Goal: Task Accomplishment & Management: Complete application form

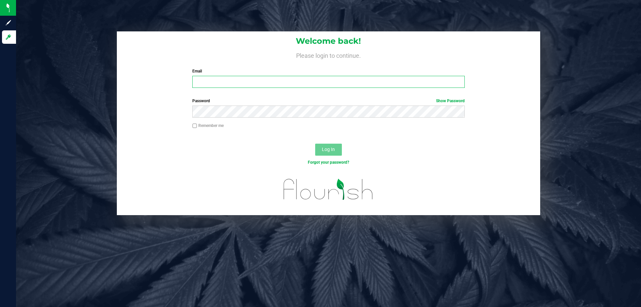
type input "vferrazza@liveparallel.com"
click at [328, 149] on span "Log In" at bounding box center [328, 149] width 13 height 5
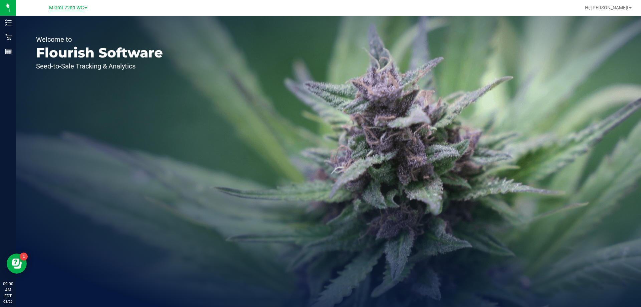
click at [68, 9] on span "Miami 72nd WC" at bounding box center [66, 8] width 35 height 6
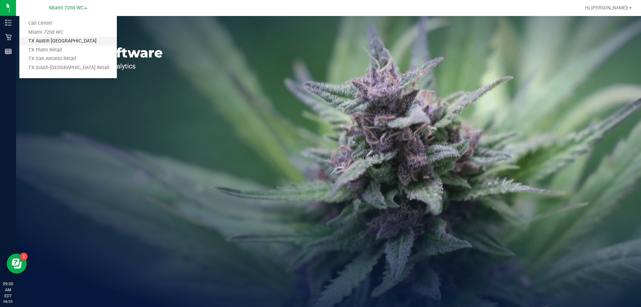
click at [64, 40] on link "TX Austin [GEOGRAPHIC_DATA]" at bounding box center [67, 41] width 97 height 9
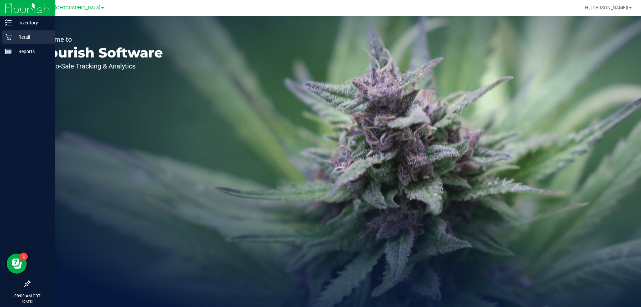
click at [12, 39] on p "Retail" at bounding box center [32, 37] width 40 height 8
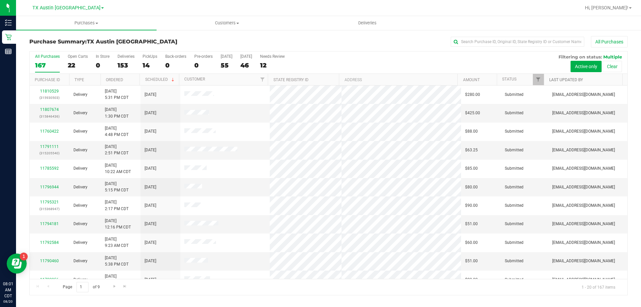
click at [556, 81] on link "Last Updated By" at bounding box center [566, 79] width 34 height 5
click at [536, 78] on span "Filter" at bounding box center [537, 79] width 5 height 5
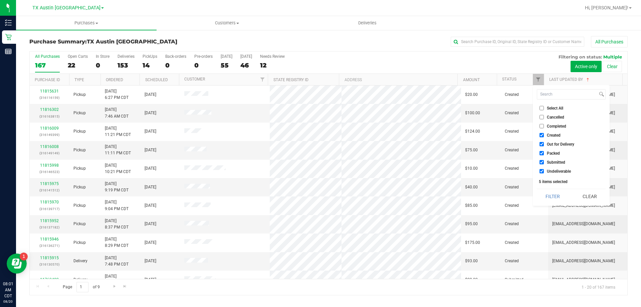
click at [542, 169] on input "Undeliverable" at bounding box center [541, 171] width 4 height 4
checkbox input "false"
click at [540, 163] on input "Submitted" at bounding box center [541, 162] width 4 height 4
checkbox input "false"
click at [541, 151] on input "Packed" at bounding box center [541, 153] width 4 height 4
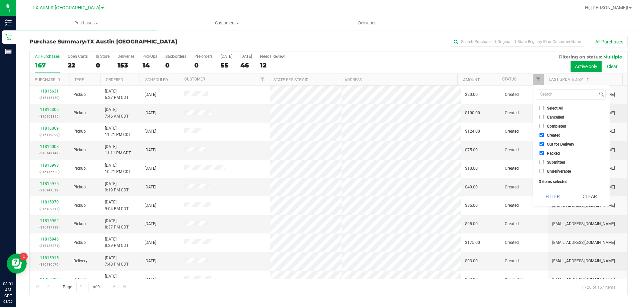
checkbox input "false"
click at [541, 144] on input "Out for Delivery" at bounding box center [541, 144] width 4 height 4
checkbox input "false"
click at [554, 201] on button "Filter" at bounding box center [553, 196] width 32 height 15
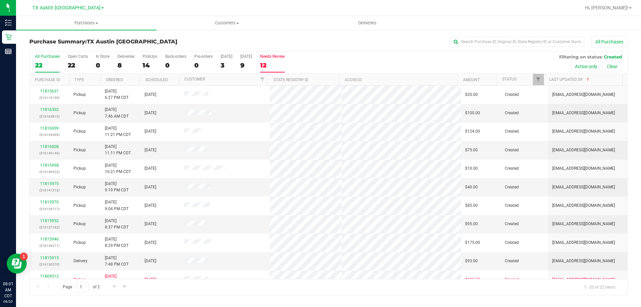
click at [279, 59] on label "Needs Review 12" at bounding box center [272, 63] width 25 height 18
click at [0, 0] on input "Needs Review 12" at bounding box center [0, 0] width 0 height 0
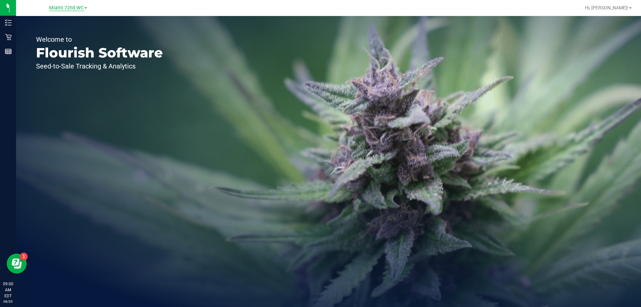
click at [77, 6] on span "Miami 72nd WC" at bounding box center [66, 8] width 35 height 6
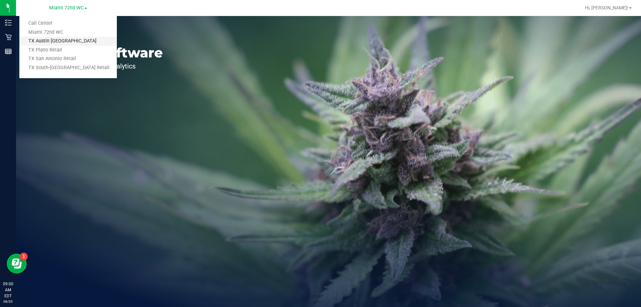
click at [76, 38] on link "TX Austin [GEOGRAPHIC_DATA]" at bounding box center [67, 41] width 97 height 9
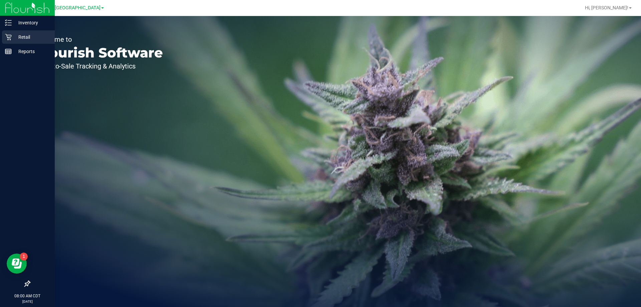
click at [11, 38] on icon at bounding box center [8, 37] width 7 height 7
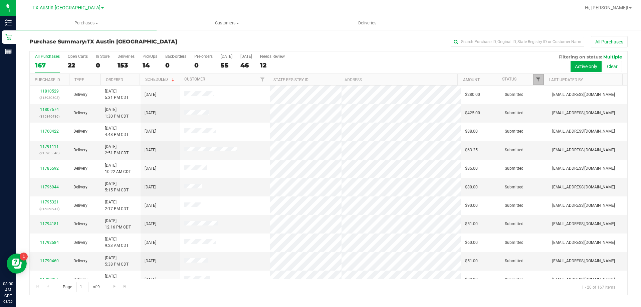
click at [538, 81] on span "Filter" at bounding box center [537, 79] width 5 height 5
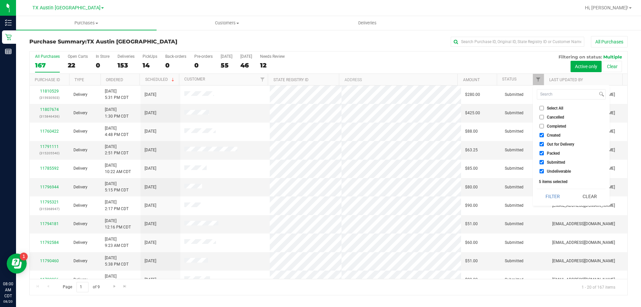
click at [541, 171] on input "Undeliverable" at bounding box center [541, 171] width 4 height 4
checkbox input "false"
click at [540, 162] on input "Submitted" at bounding box center [541, 162] width 4 height 4
checkbox input "false"
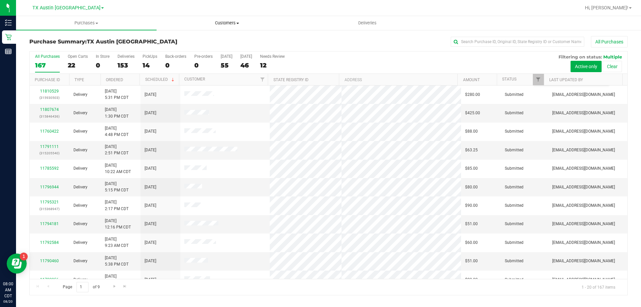
click at [224, 23] on span "Customers" at bounding box center [227, 23] width 140 height 6
click at [221, 36] on li "All customers" at bounding box center [227, 40] width 141 height 8
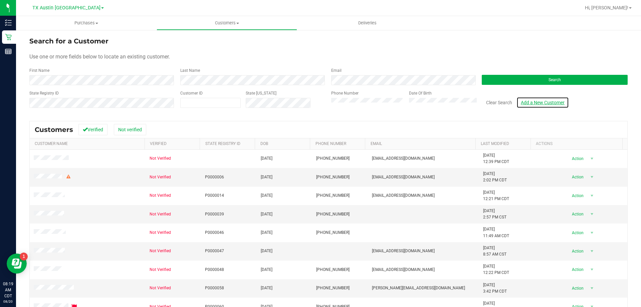
click at [551, 101] on link "Add a New Customer" at bounding box center [542, 102] width 52 height 11
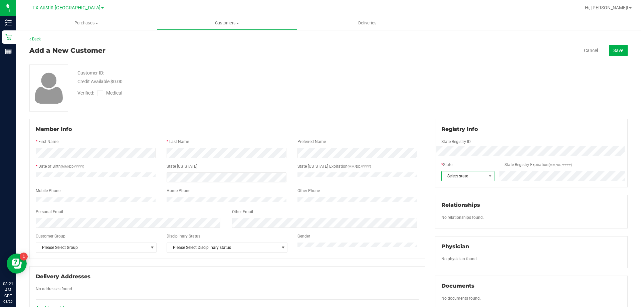
click at [480, 176] on span "Select state" at bounding box center [464, 175] width 44 height 9
click at [456, 194] on li "[GEOGRAPHIC_DATA]" at bounding box center [464, 197] width 52 height 11
click at [101, 93] on icon at bounding box center [100, 93] width 4 height 0
click at [0, 0] on input "Medical" at bounding box center [0, 0] width 0 height 0
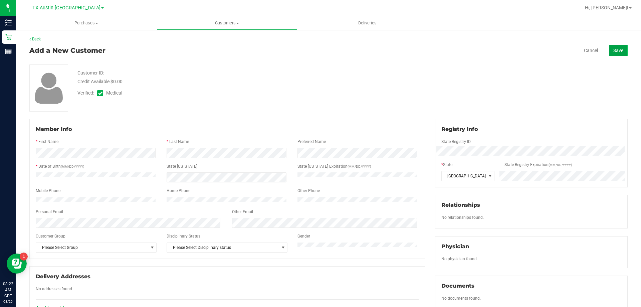
click at [613, 49] on span "Save" at bounding box center [618, 50] width 10 height 5
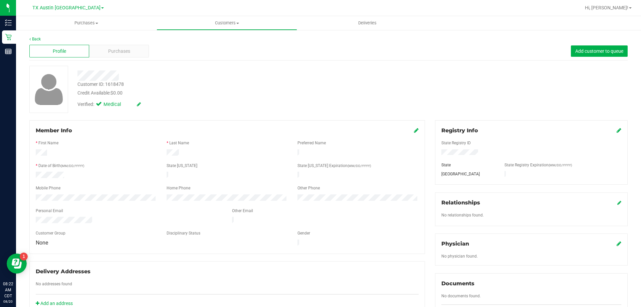
click at [616, 244] on icon at bounding box center [618, 243] width 5 height 5
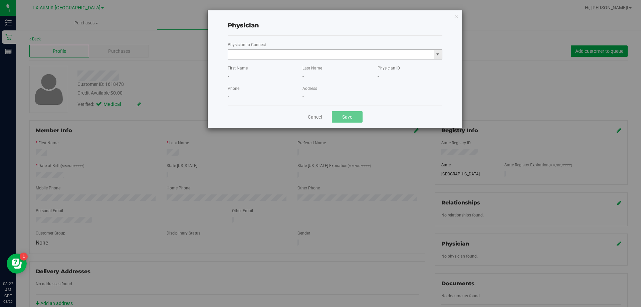
click at [293, 57] on input "text" at bounding box center [331, 54] width 206 height 9
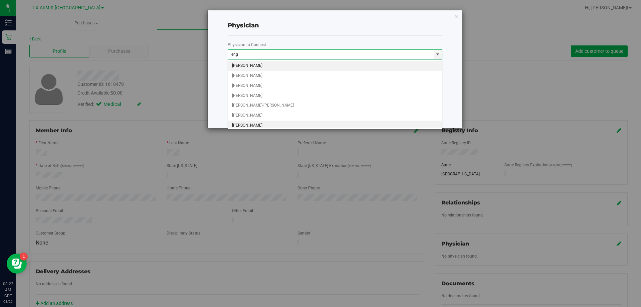
click at [263, 123] on li "[PERSON_NAME]" at bounding box center [335, 125] width 214 height 10
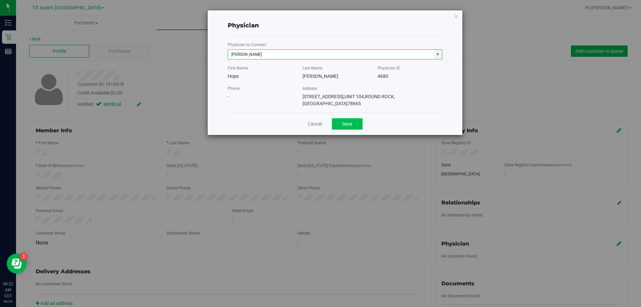
type input "[PERSON_NAME]"
click at [355, 118] on button "Save" at bounding box center [347, 123] width 31 height 11
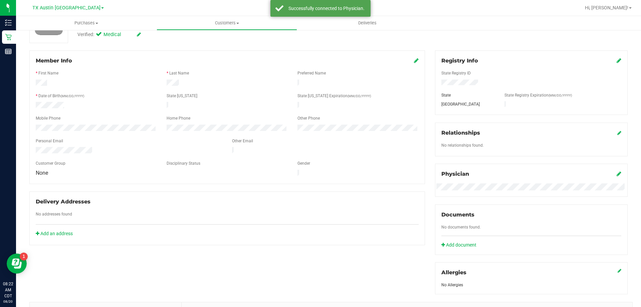
scroll to position [0, 0]
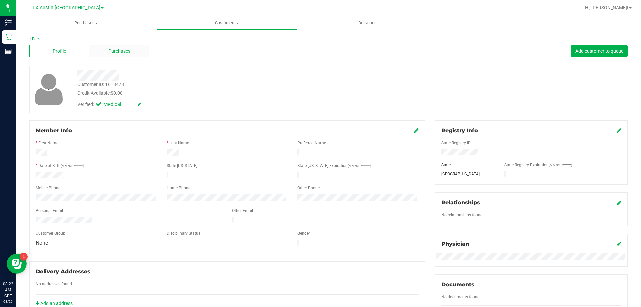
click at [125, 46] on div "Purchases" at bounding box center [119, 51] width 60 height 13
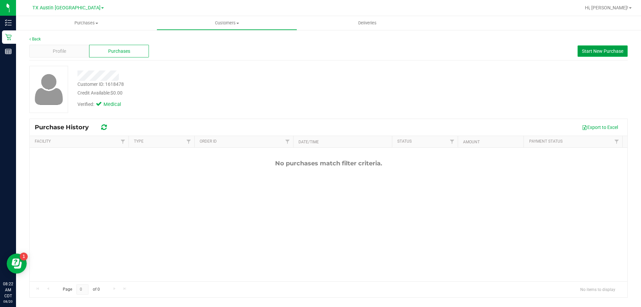
click at [606, 54] on button "Start New Purchase" at bounding box center [602, 50] width 50 height 11
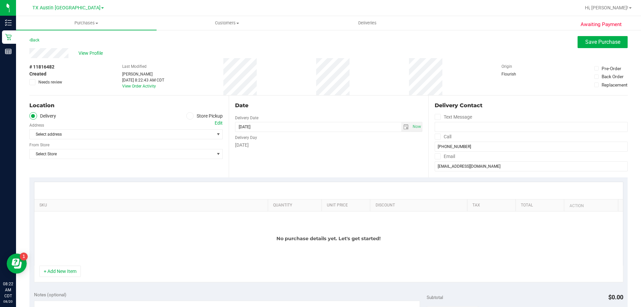
click at [435, 137] on icon at bounding box center [437, 137] width 4 height 0
click at [0, 0] on input "Call" at bounding box center [0, 0] width 0 height 0
click at [435, 156] on icon at bounding box center [437, 156] width 4 height 0
click at [0, 0] on input "Email" at bounding box center [0, 0] width 0 height 0
click at [403, 128] on span "select" at bounding box center [405, 126] width 5 height 5
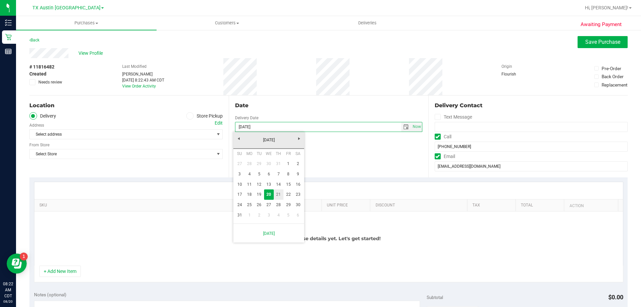
click at [279, 192] on link "21" at bounding box center [279, 194] width 10 height 10
click at [215, 123] on div "Edit" at bounding box center [219, 122] width 8 height 7
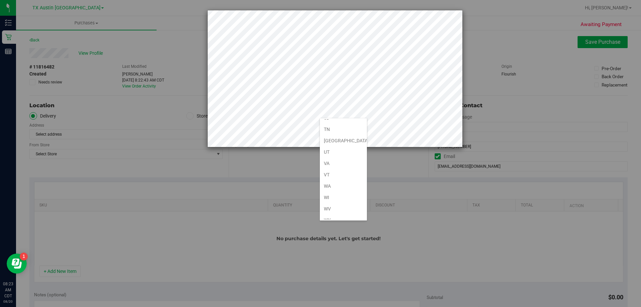
scroll to position [490, 0]
click at [332, 138] on li "[GEOGRAPHIC_DATA]" at bounding box center [343, 134] width 47 height 11
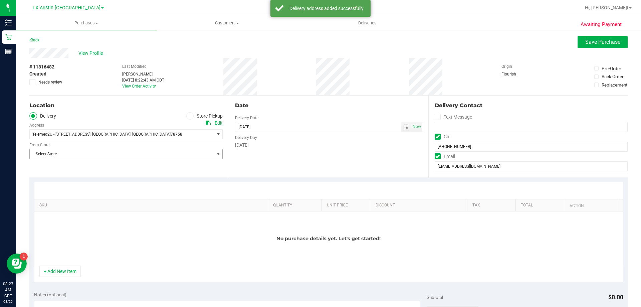
click at [200, 152] on span "Select Store" at bounding box center [122, 153] width 184 height 9
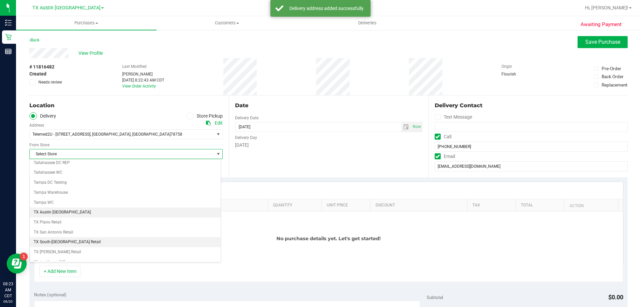
scroll to position [485, 0]
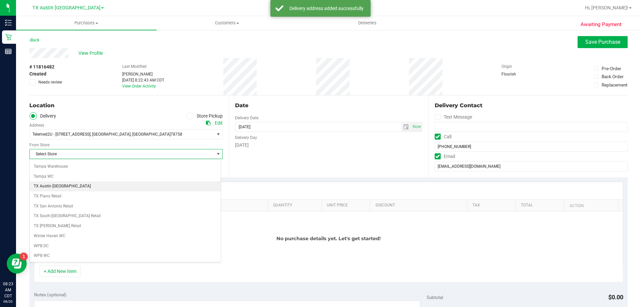
click at [55, 188] on li "TX Austin [GEOGRAPHIC_DATA]" at bounding box center [125, 186] width 191 height 10
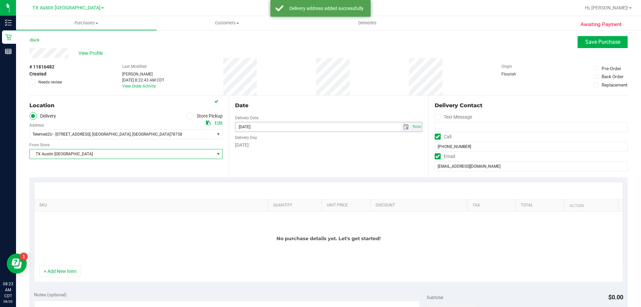
click at [405, 123] on span "select" at bounding box center [406, 126] width 10 height 9
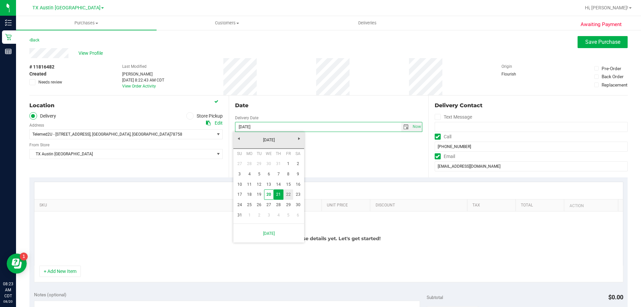
click at [288, 194] on link "22" at bounding box center [288, 194] width 10 height 10
type input "[DATE]"
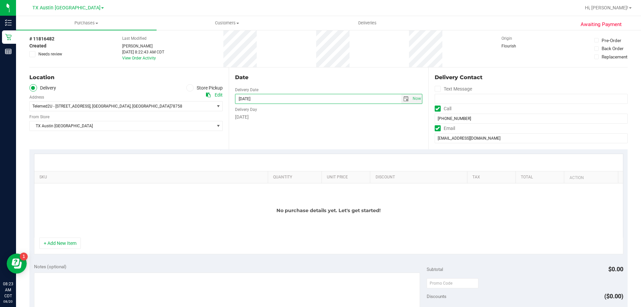
scroll to position [67, 0]
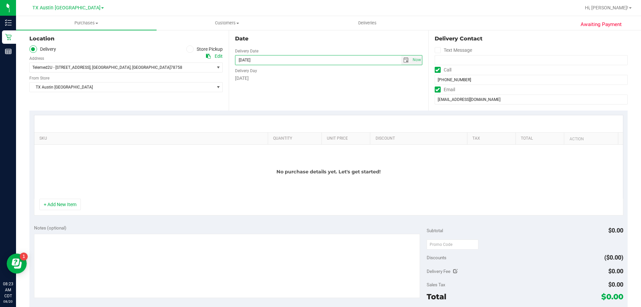
click at [55, 206] on button "+ Add New Item" at bounding box center [59, 204] width 41 height 11
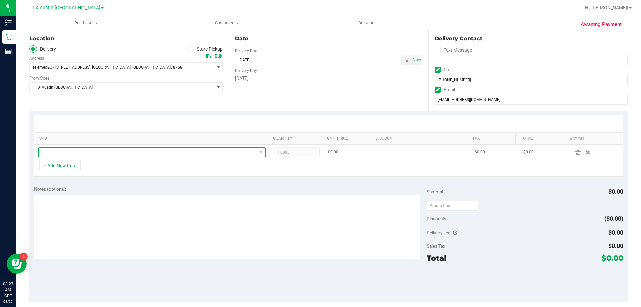
click at [84, 153] on span "NO DATA FOUND" at bounding box center [148, 152] width 218 height 9
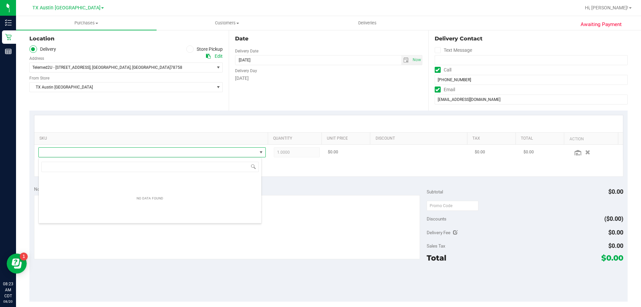
scroll to position [10, 223]
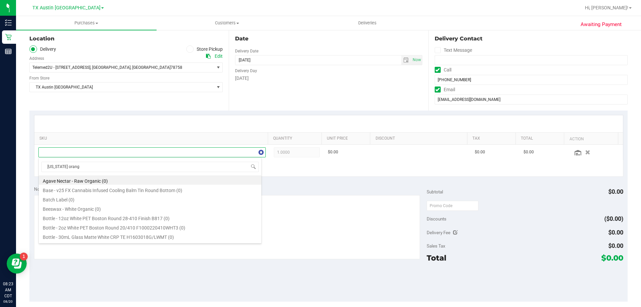
type input "[US_STATE] orange"
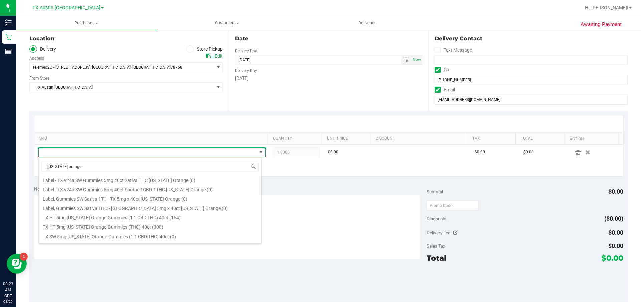
scroll to position [67, 0]
click at [112, 217] on li "TX HT 5mg [US_STATE] Orange Gummies (1:1 CBD:THC) 40ct (154)" at bounding box center [150, 215] width 223 height 9
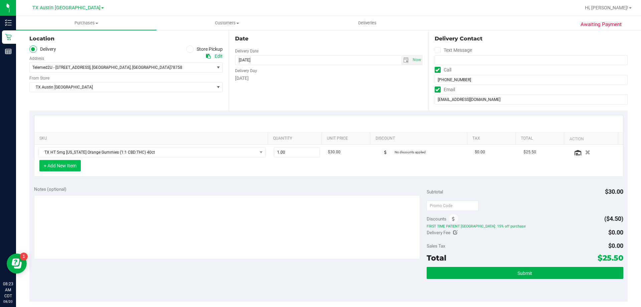
click at [62, 166] on button "+ Add New Item" at bounding box center [59, 165] width 41 height 11
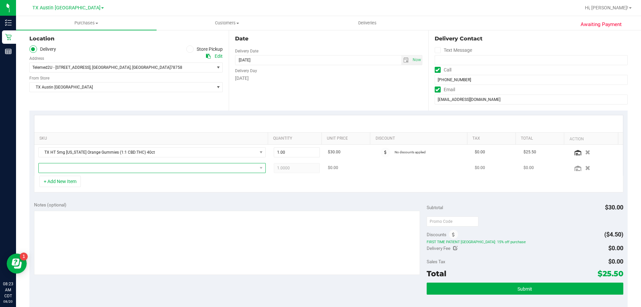
click at [105, 168] on span "NO DATA FOUND" at bounding box center [148, 167] width 218 height 9
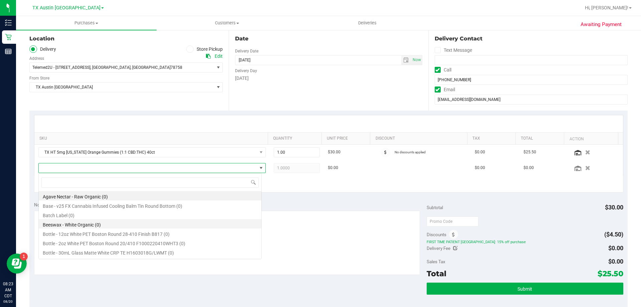
scroll to position [10, 223]
type input "tropical pa"
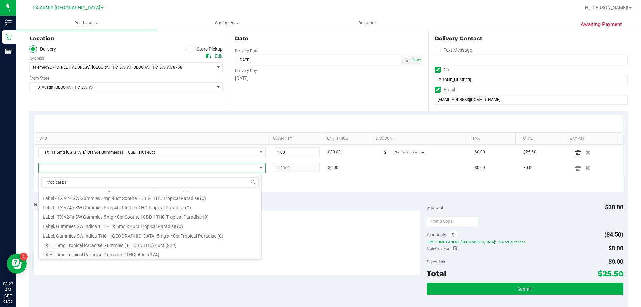
scroll to position [67, 0]
click at [95, 241] on li "TX HT 5mg Tropical Paradise Gummies (1:1 CBD:THC) 40ct (229)" at bounding box center [150, 240] width 223 height 9
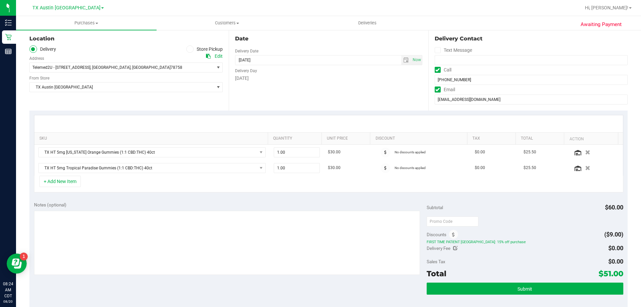
drag, startPoint x: 600, startPoint y: 274, endPoint x: 615, endPoint y: 274, distance: 14.7
click at [615, 274] on span "$51.00" at bounding box center [610, 273] width 25 height 9
click at [583, 265] on div "Sales Tax $0.00" at bounding box center [525, 261] width 196 height 12
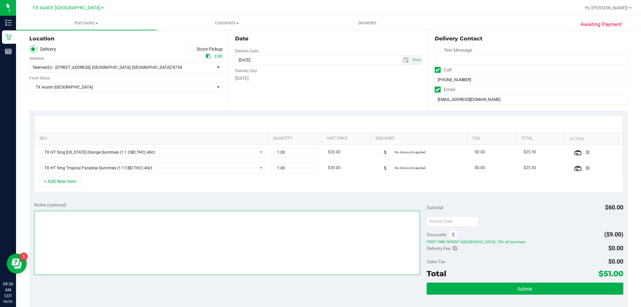
click at [129, 224] on textarea at bounding box center [227, 243] width 386 height 64
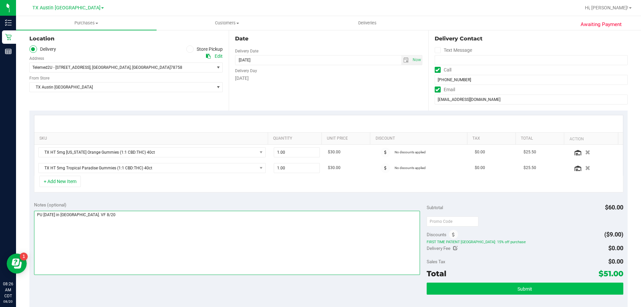
type textarea "PU [DATE] in [GEOGRAPHIC_DATA]. VF 8/20"
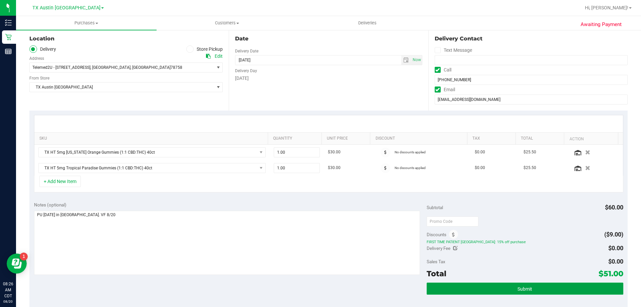
drag, startPoint x: 520, startPoint y: 288, endPoint x: 537, endPoint y: 241, distance: 49.7
click at [520, 288] on span "Submit" at bounding box center [524, 288] width 15 height 5
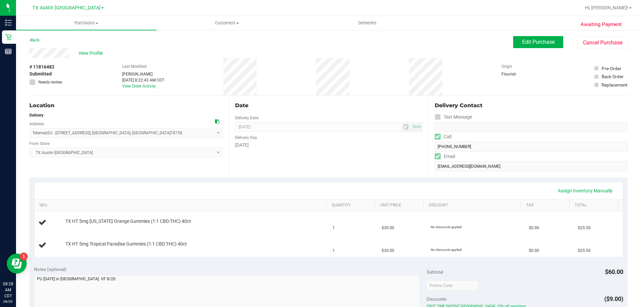
click at [220, 16] on nav "[GEOGRAPHIC_DATA] [GEOGRAPHIC_DATA] [GEOGRAPHIC_DATA] Call Center [GEOGRAPHIC_D…" at bounding box center [328, 8] width 625 height 16
click at [221, 25] on span "Customers" at bounding box center [227, 23] width 140 height 6
click at [223, 37] on li "All customers" at bounding box center [227, 40] width 141 height 8
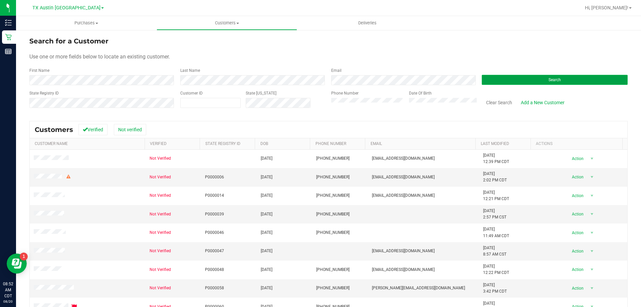
click at [533, 83] on button "Search" at bounding box center [555, 80] width 146 height 10
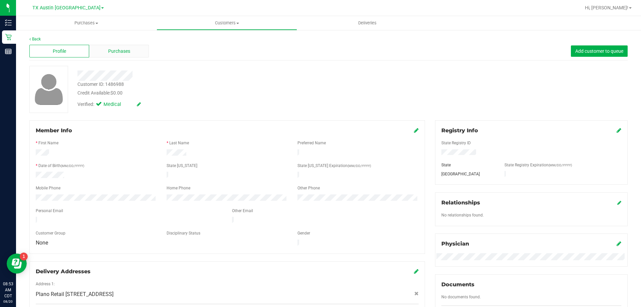
click at [121, 45] on div "Purchases" at bounding box center [119, 51] width 60 height 13
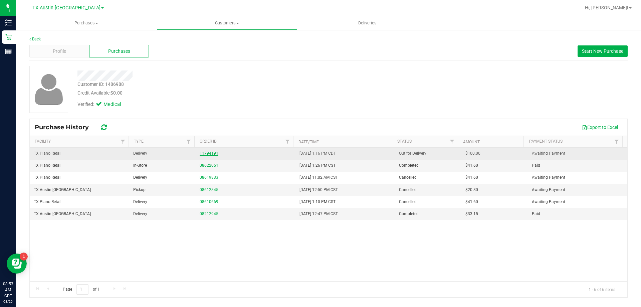
click at [212, 154] on link "11794191" at bounding box center [209, 153] width 19 height 5
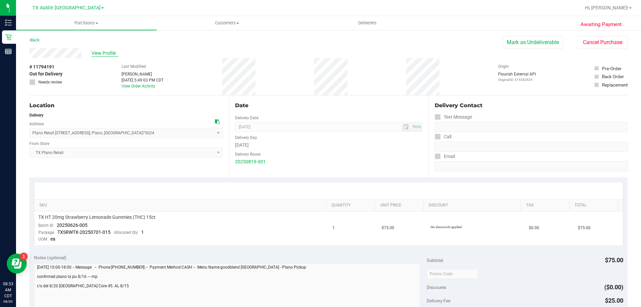
click at [111, 50] on span "View Profile" at bounding box center [104, 53] width 27 height 7
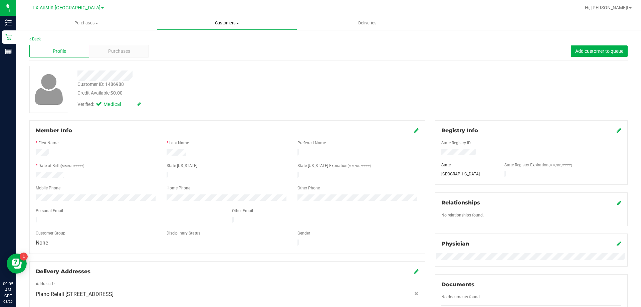
click at [232, 20] on span "Customers" at bounding box center [227, 23] width 140 height 6
click at [228, 39] on li "All customers" at bounding box center [227, 40] width 141 height 8
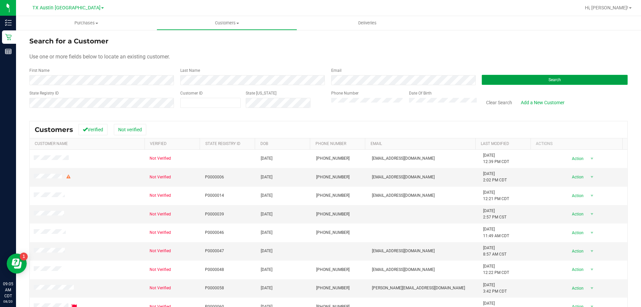
click at [520, 78] on button "Search" at bounding box center [555, 80] width 146 height 10
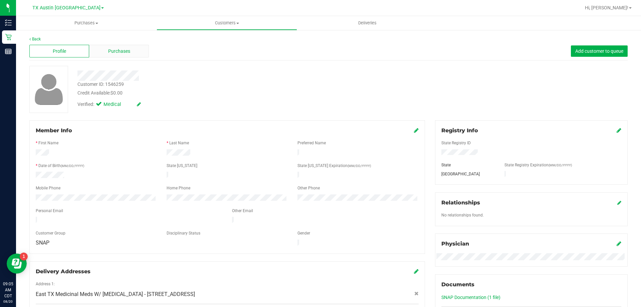
click at [134, 52] on div "Purchases" at bounding box center [119, 51] width 60 height 13
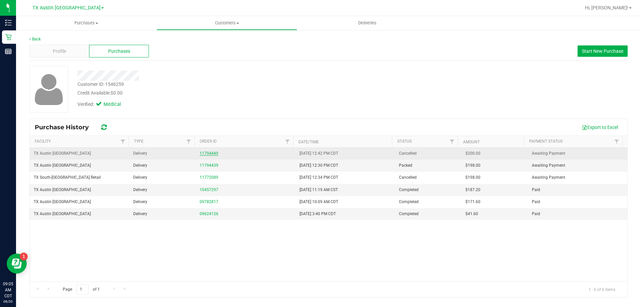
click at [209, 153] on link "11794449" at bounding box center [209, 153] width 19 height 5
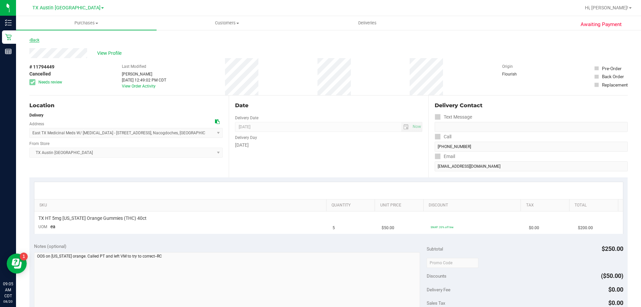
click at [33, 40] on link "Back" at bounding box center [34, 40] width 10 height 5
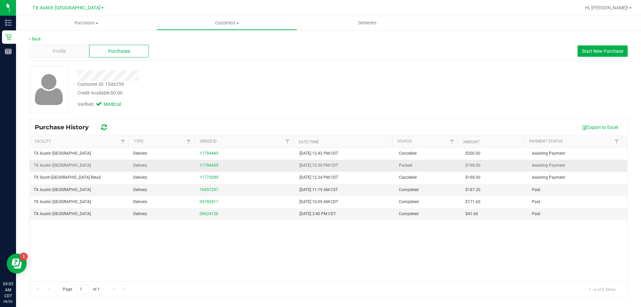
click at [197, 165] on td "11794439" at bounding box center [245, 166] width 99 height 12
click at [207, 164] on link "11794439" at bounding box center [209, 165] width 19 height 5
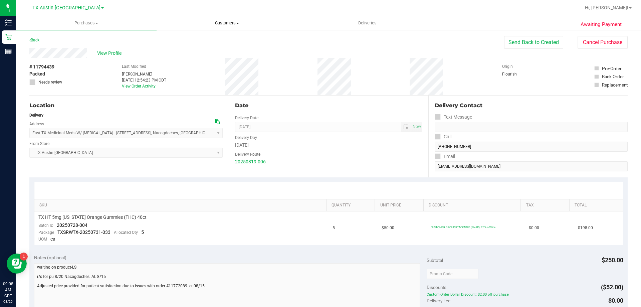
click at [225, 21] on span "Customers" at bounding box center [227, 23] width 140 height 6
click at [226, 39] on li "All customers" at bounding box center [227, 40] width 141 height 8
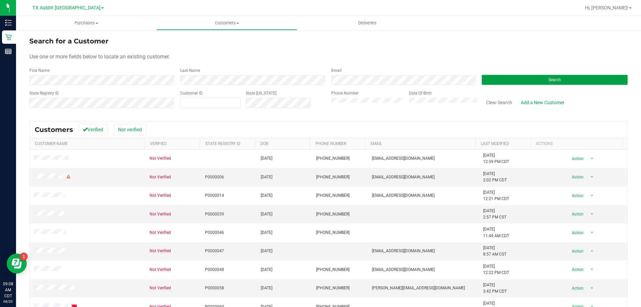
click at [500, 75] on button "Search" at bounding box center [555, 80] width 146 height 10
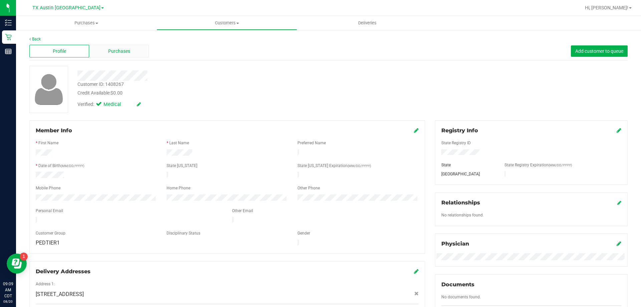
click at [120, 47] on div "Purchases" at bounding box center [119, 51] width 60 height 13
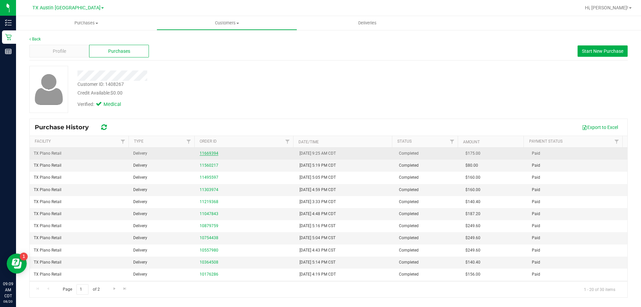
click at [206, 151] on link "11669394" at bounding box center [209, 153] width 19 height 5
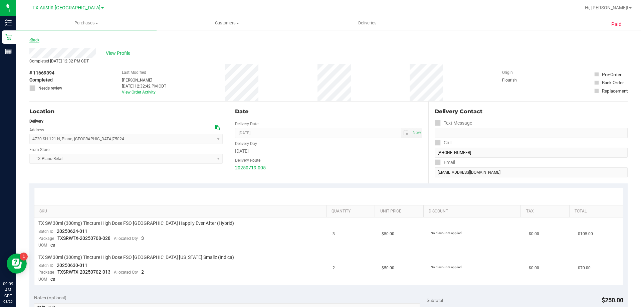
click at [37, 41] on link "Back" at bounding box center [34, 40] width 10 height 5
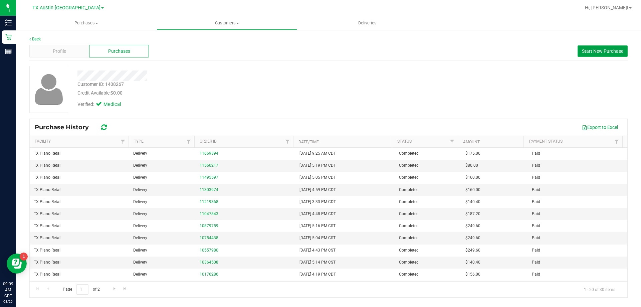
click at [589, 50] on span "Start New Purchase" at bounding box center [602, 50] width 41 height 5
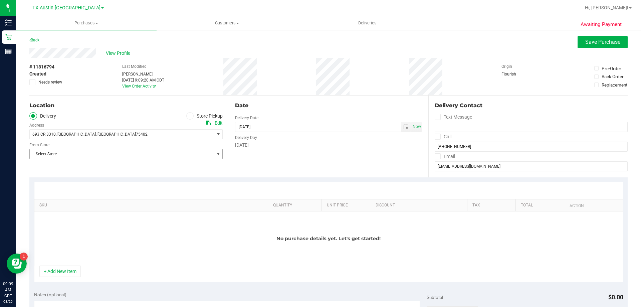
click at [136, 153] on span "Select Store" at bounding box center [122, 153] width 184 height 9
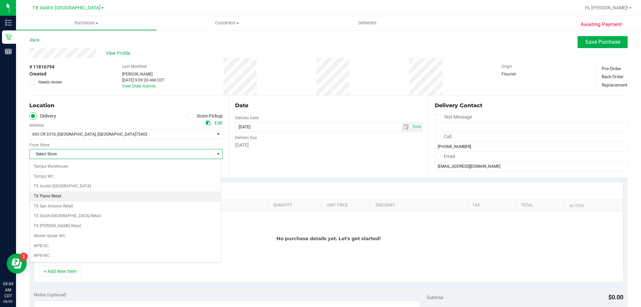
click at [77, 198] on li "TX Plano Retail" at bounding box center [125, 196] width 191 height 10
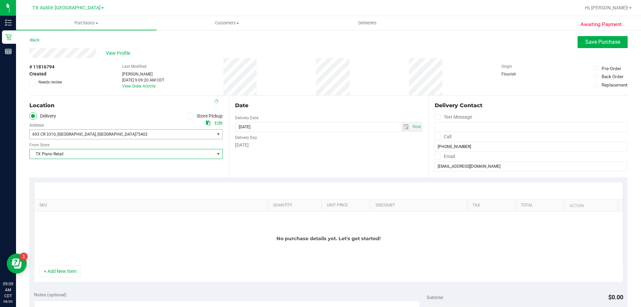
click at [89, 138] on span "693 CR 3310 , [GEOGRAPHIC_DATA] , [GEOGRAPHIC_DATA] 75402" at bounding box center [117, 134] width 175 height 9
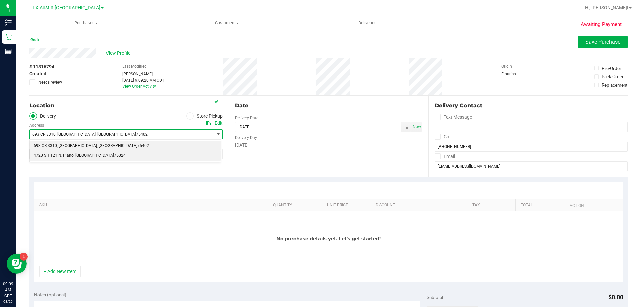
click at [114, 154] on span "75024" at bounding box center [120, 155] width 12 height 9
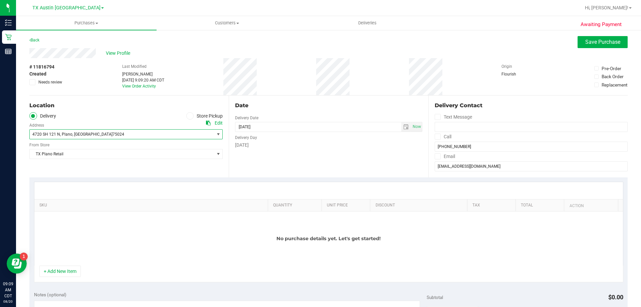
click at [435, 137] on icon at bounding box center [437, 137] width 4 height 0
click at [0, 0] on input "Call" at bounding box center [0, 0] width 0 height 0
click at [435, 156] on icon at bounding box center [437, 156] width 4 height 0
click at [0, 0] on input "Email" at bounding box center [0, 0] width 0 height 0
click at [403, 125] on span "select" at bounding box center [405, 126] width 5 height 5
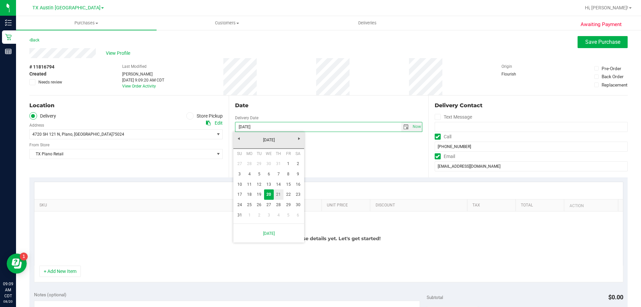
click at [275, 196] on link "21" at bounding box center [279, 194] width 10 height 10
type input "[DATE]"
click at [585, 44] on span "Save Purchase" at bounding box center [602, 42] width 35 height 6
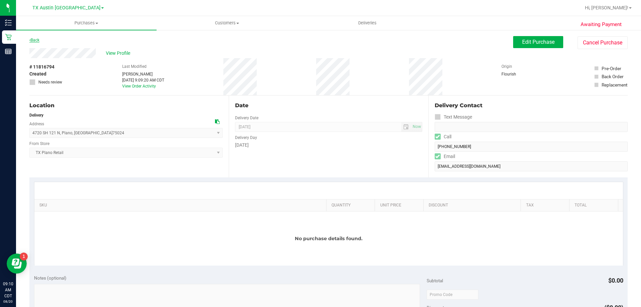
click at [37, 39] on link "Back" at bounding box center [34, 40] width 10 height 5
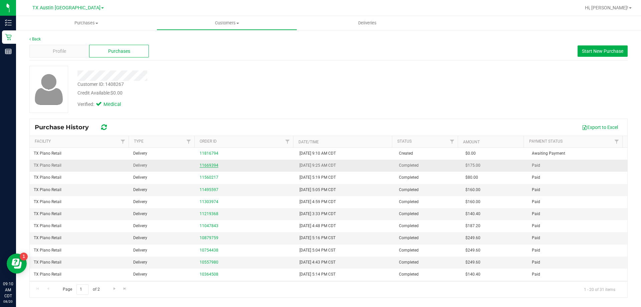
click at [210, 165] on link "11669394" at bounding box center [209, 165] width 19 height 5
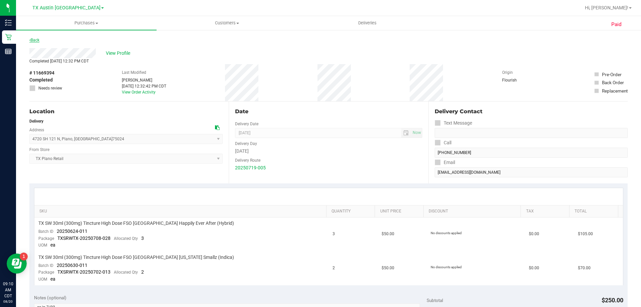
click at [34, 41] on link "Back" at bounding box center [34, 40] width 10 height 5
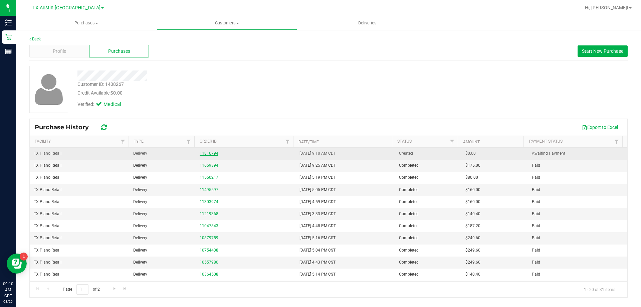
click at [209, 153] on link "11816794" at bounding box center [209, 153] width 19 height 5
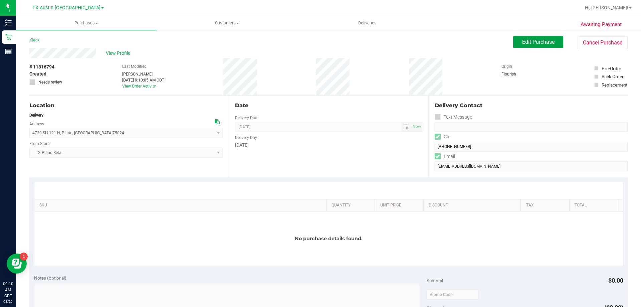
click at [534, 38] on button "Edit Purchase" at bounding box center [538, 42] width 50 height 12
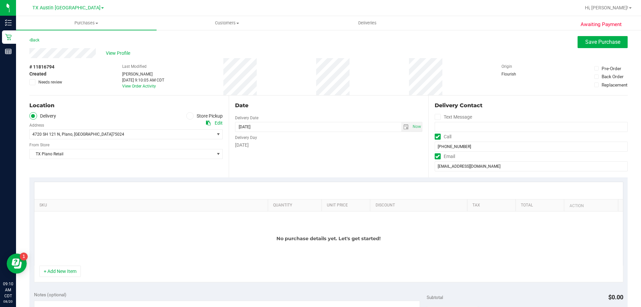
scroll to position [67, 0]
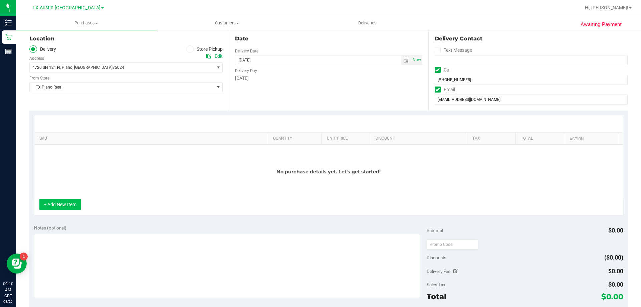
click at [73, 206] on button "+ Add New Item" at bounding box center [59, 204] width 41 height 11
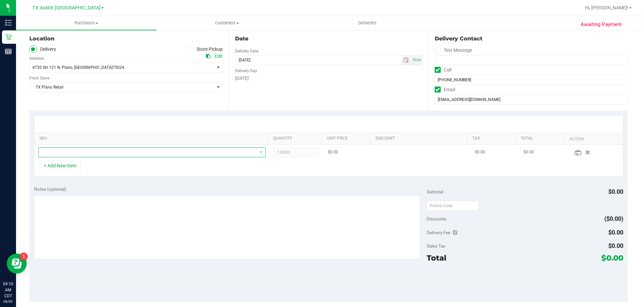
click at [98, 152] on span "NO DATA FOUND" at bounding box center [148, 152] width 218 height 9
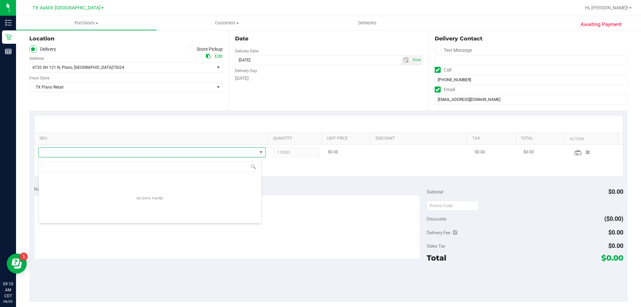
scroll to position [10, 223]
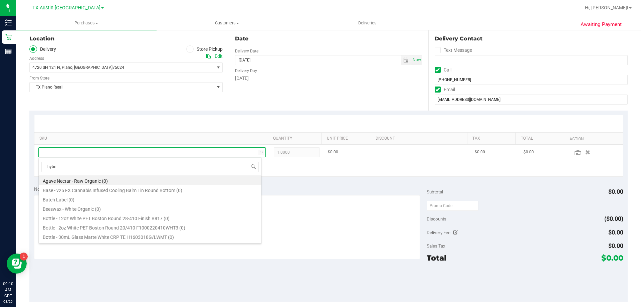
type input "hybrid"
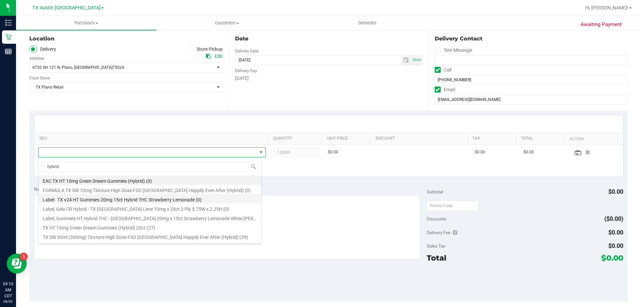
scroll to position [33, 0]
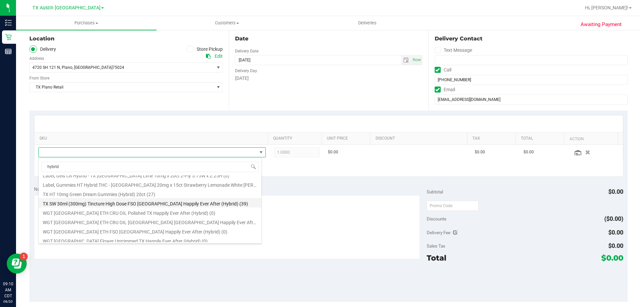
click at [94, 204] on li "TX SW 30ml (300mg) Tincture High Dose FSO [GEOGRAPHIC_DATA] Happily Ever After …" at bounding box center [150, 202] width 223 height 9
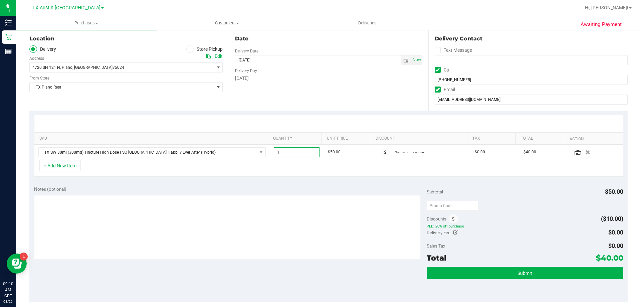
click at [295, 153] on span "1.00 1" at bounding box center [297, 152] width 46 height 10
type input "3"
type input "3.00"
click at [300, 112] on div "SKU Quantity Unit Price Discount Tax Total Action TX SW 30ml (300mg) Tincture H…" at bounding box center [328, 145] width 598 height 71
click at [69, 166] on button "+ Add New Item" at bounding box center [59, 165] width 41 height 11
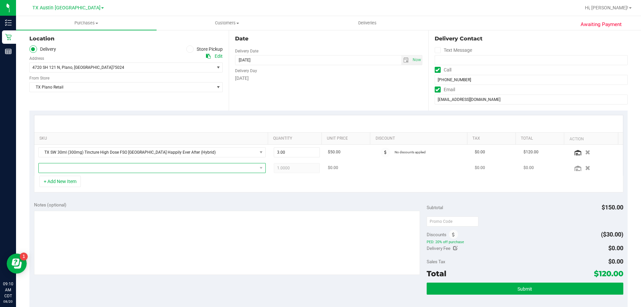
click at [83, 166] on span "NO DATA FOUND" at bounding box center [148, 167] width 218 height 9
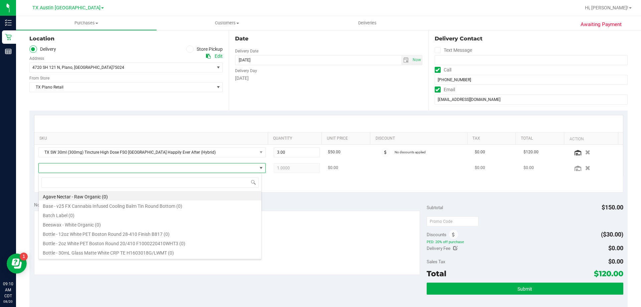
scroll to position [10, 223]
type input "indica"
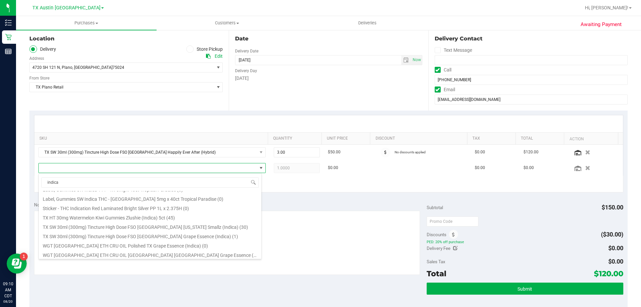
scroll to position [67, 0]
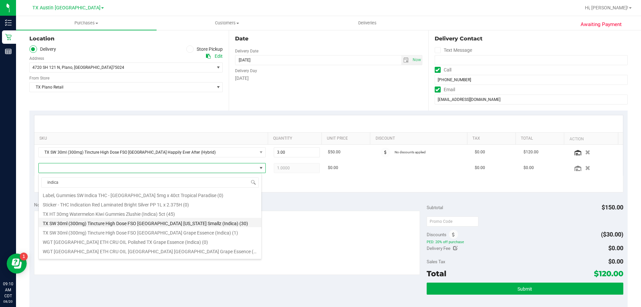
click at [100, 223] on li "TX SW 30ml (300mg) Tincture High Dose FSO [GEOGRAPHIC_DATA] [US_STATE] Smallz (…" at bounding box center [150, 222] width 223 height 9
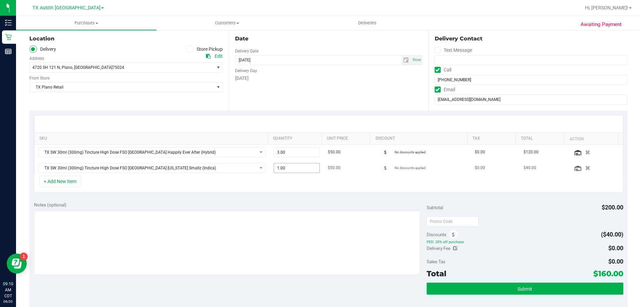
click at [292, 169] on span "1.00 1" at bounding box center [297, 168] width 46 height 10
type input "2"
type input "2.00"
click at [319, 116] on div at bounding box center [328, 123] width 588 height 17
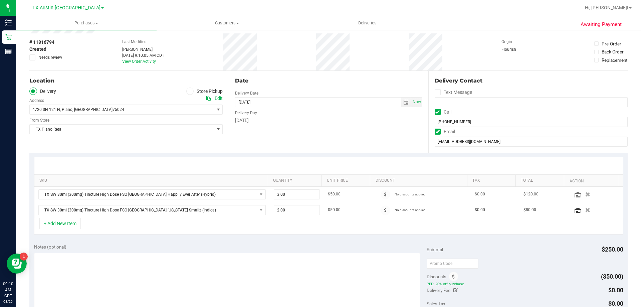
scroll to position [0, 0]
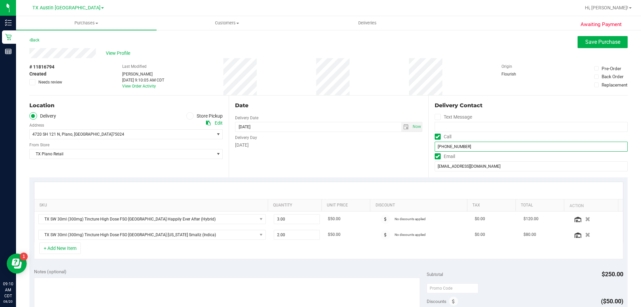
click at [451, 145] on input "[PHONE_NUMBER]" at bounding box center [531, 147] width 193 height 10
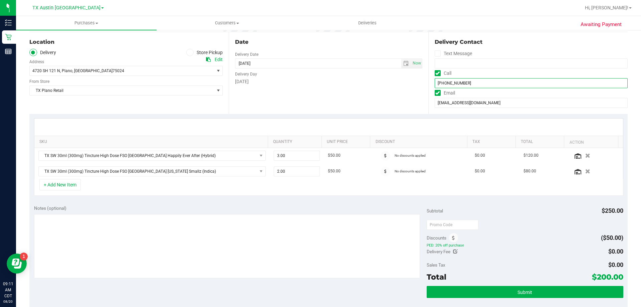
scroll to position [67, 0]
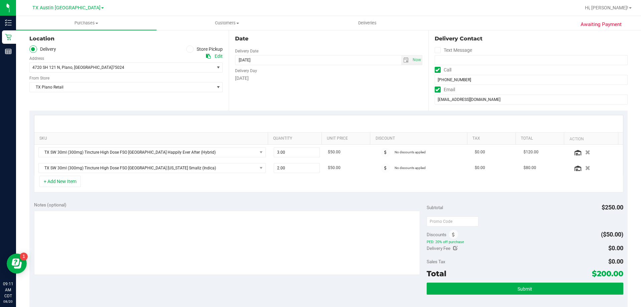
click at [94, 206] on div "Notes (optional)" at bounding box center [230, 204] width 393 height 7
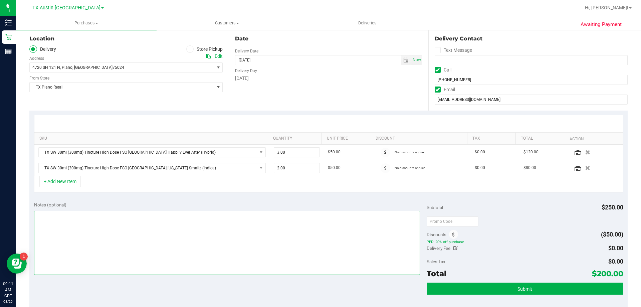
click at [93, 213] on textarea at bounding box center [227, 243] width 386 height 64
type textarea "PU [DATE] in Plano. VF 8/20"
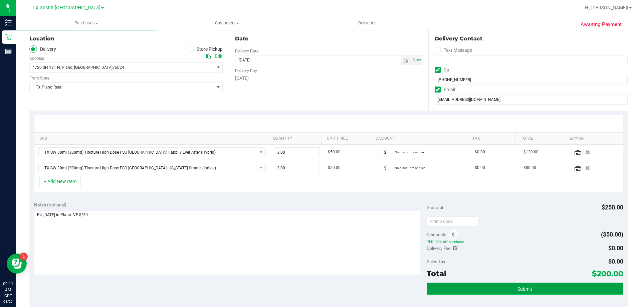
click at [447, 286] on button "Submit" at bounding box center [525, 288] width 196 height 12
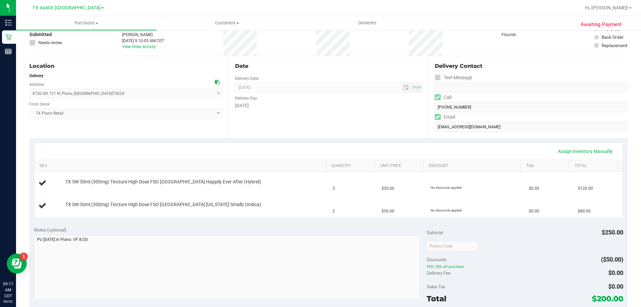
scroll to position [100, 0]
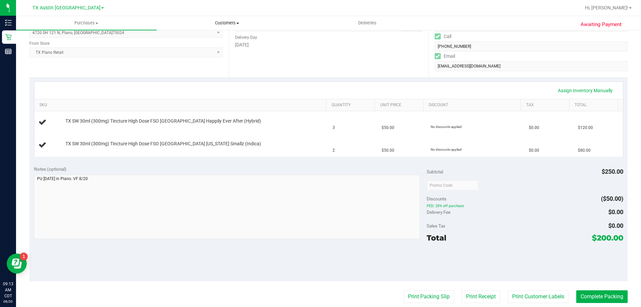
click at [223, 22] on span "Customers" at bounding box center [227, 23] width 140 height 6
click at [225, 39] on li "All customers" at bounding box center [227, 40] width 141 height 8
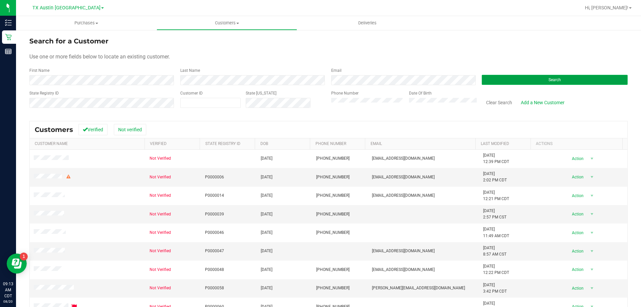
click at [513, 83] on button "Search" at bounding box center [555, 80] width 146 height 10
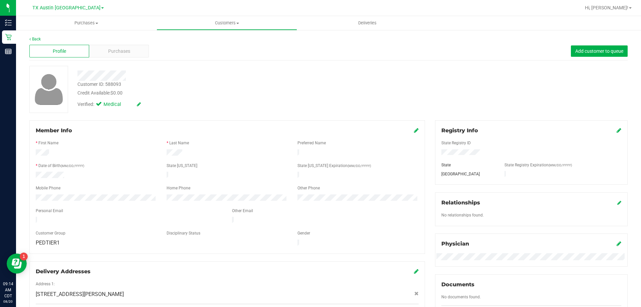
click at [128, 38] on div "Back" at bounding box center [328, 39] width 598 height 6
click at [129, 47] on div "Purchases" at bounding box center [119, 51] width 60 height 13
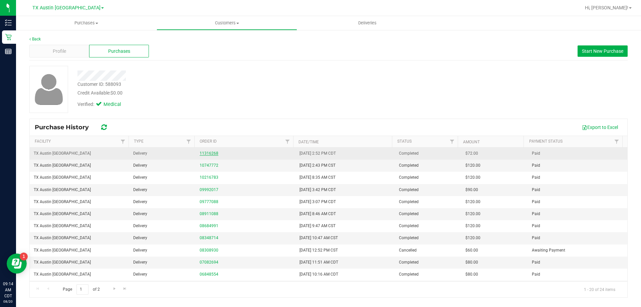
click at [211, 151] on link "11316268" at bounding box center [209, 153] width 19 height 5
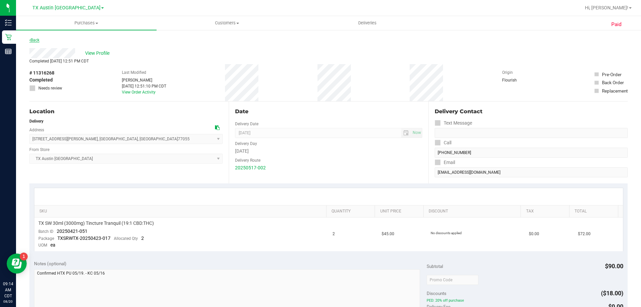
click at [33, 40] on link "Back" at bounding box center [34, 40] width 10 height 5
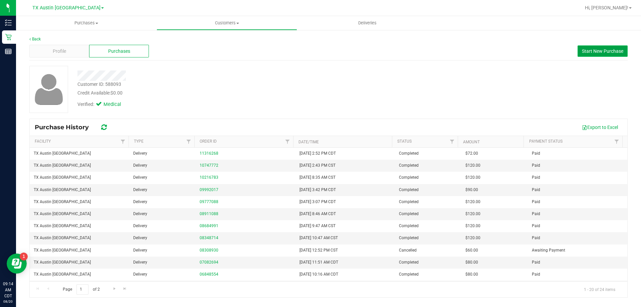
click at [603, 54] on button "Start New Purchase" at bounding box center [602, 50] width 50 height 11
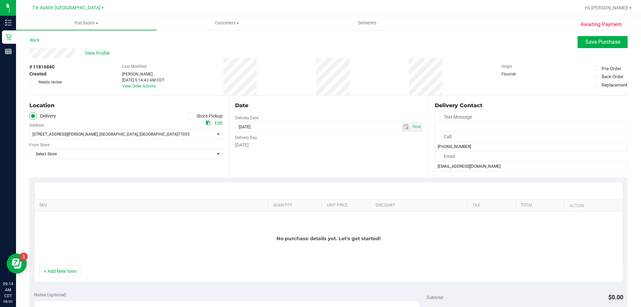
click at [437, 137] on span at bounding box center [438, 137] width 6 height 6
click at [0, 0] on input "Call" at bounding box center [0, 0] width 0 height 0
click at [436, 158] on span at bounding box center [438, 156] width 6 height 6
click at [0, 0] on input "Email" at bounding box center [0, 0] width 0 height 0
drag, startPoint x: 407, startPoint y: 123, endPoint x: 400, endPoint y: 126, distance: 7.8
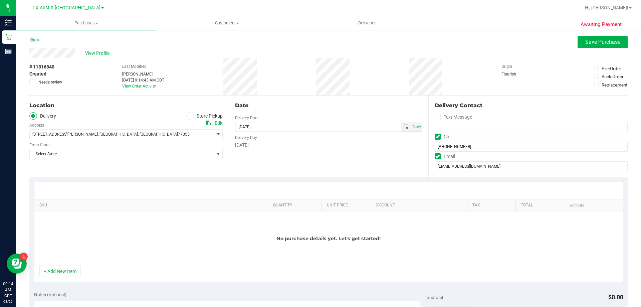
click at [411, 123] on span "Now" at bounding box center [416, 126] width 11 height 9
click at [403, 128] on span "select" at bounding box center [405, 126] width 5 height 5
click at [279, 194] on link "21" at bounding box center [279, 194] width 10 height 10
type input "[DATE]"
click at [172, 154] on span "Select Store" at bounding box center [122, 153] width 184 height 9
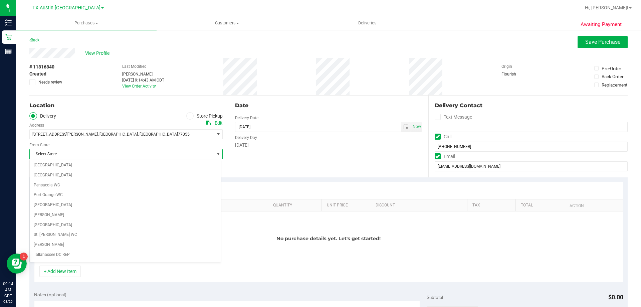
scroll to position [485, 0]
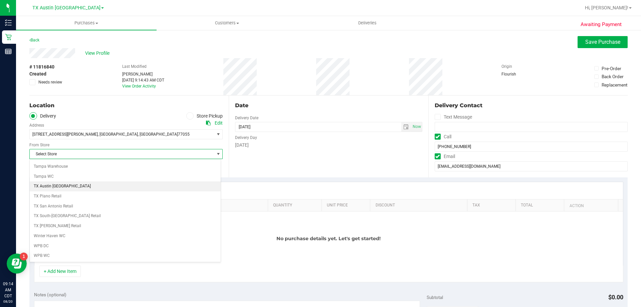
click at [82, 184] on li "TX Austin [GEOGRAPHIC_DATA]" at bounding box center [125, 186] width 191 height 10
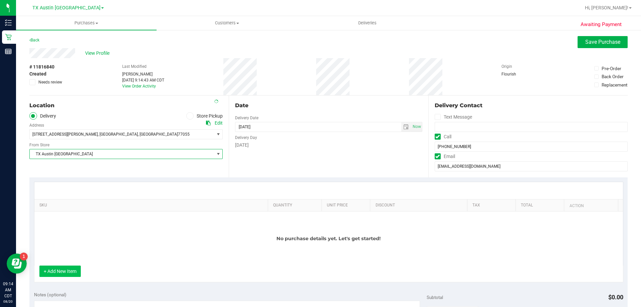
click at [75, 268] on button "+ Add New Item" at bounding box center [59, 270] width 41 height 11
click at [73, 269] on button "+ Add New Item" at bounding box center [59, 270] width 41 height 11
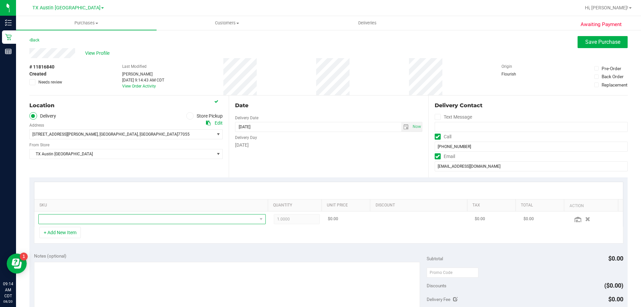
click at [97, 220] on span "NO DATA FOUND" at bounding box center [148, 218] width 218 height 9
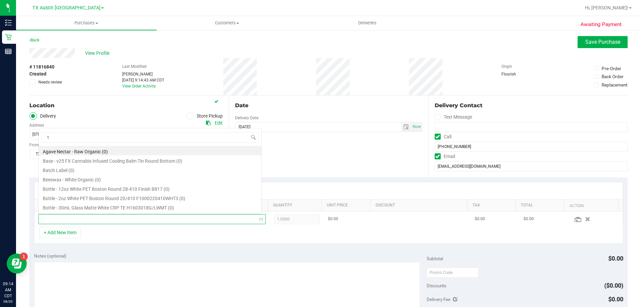
scroll to position [10, 221]
type input "tranq"
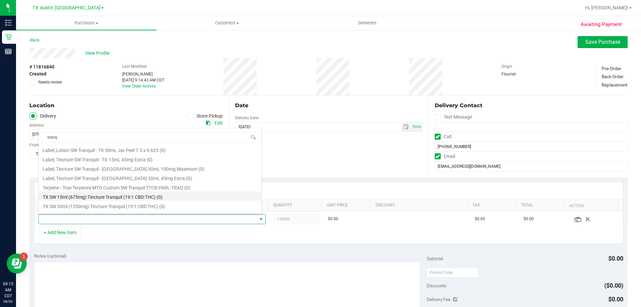
scroll to position [92, 0]
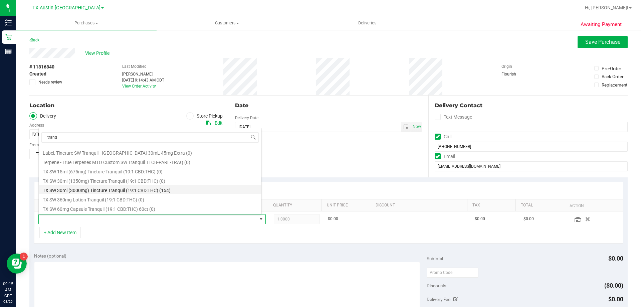
click at [116, 191] on li "TX SW 30ml (3000mg) Tincture Tranquil (19:1 CBD:THC) (154)" at bounding box center [150, 189] width 223 height 9
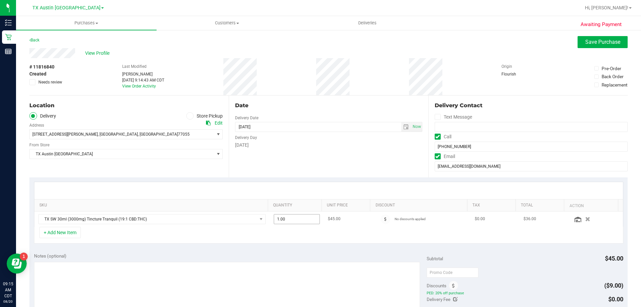
click at [290, 220] on span "1.00 1" at bounding box center [297, 219] width 46 height 10
type input "2"
type input "2.00"
click at [307, 141] on div "Delivery Day" at bounding box center [328, 137] width 187 height 10
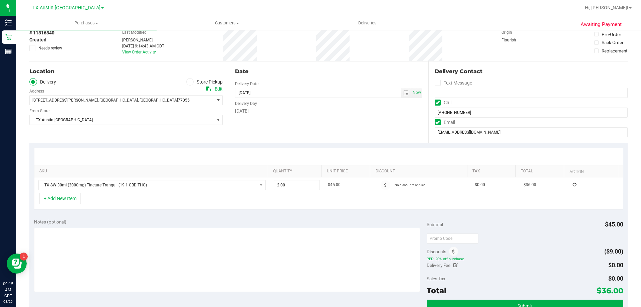
scroll to position [67, 0]
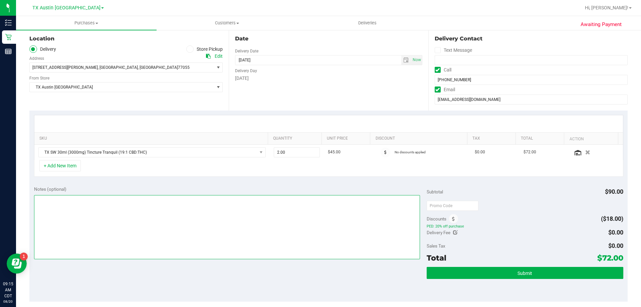
click at [223, 199] on textarea at bounding box center [227, 227] width 386 height 64
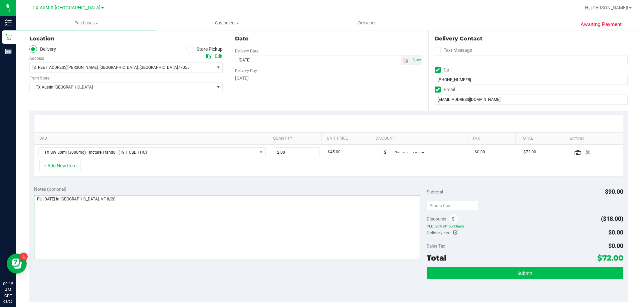
type textarea "PU [DATE] in [GEOGRAPHIC_DATA]. VF 8/20"
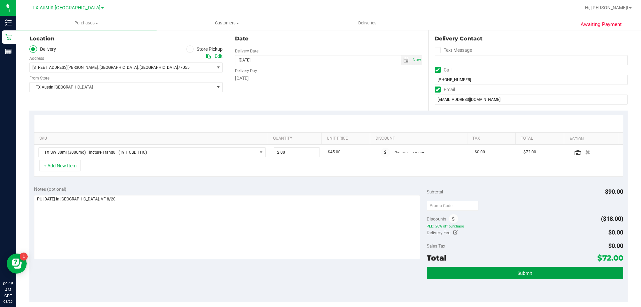
click at [484, 267] on button "Submit" at bounding box center [525, 273] width 196 height 12
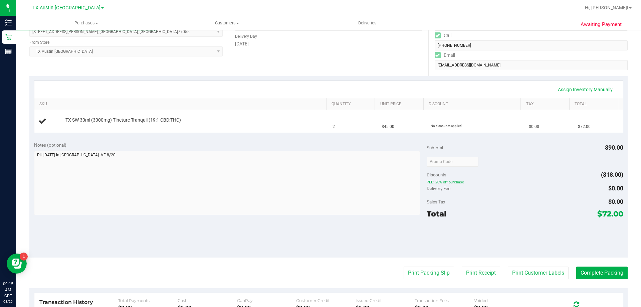
scroll to position [134, 0]
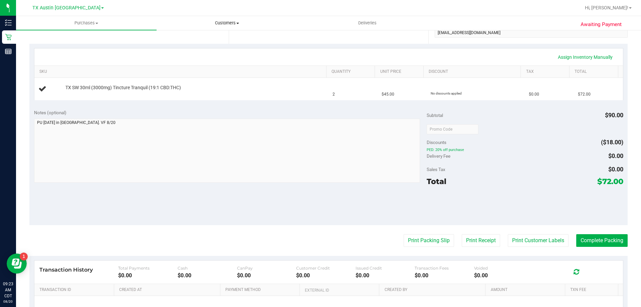
click at [234, 23] on span "Customers" at bounding box center [227, 23] width 140 height 6
click at [230, 41] on li "All customers" at bounding box center [227, 40] width 141 height 8
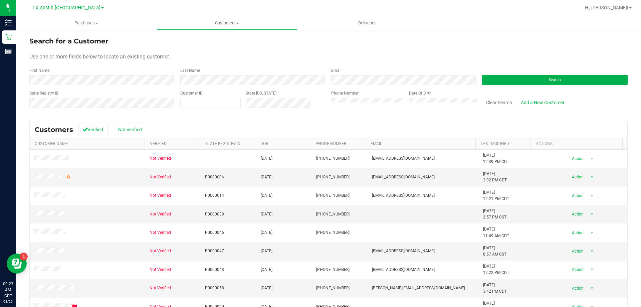
click at [502, 70] on div "Search" at bounding box center [552, 76] width 151 height 18
click at [504, 75] on button "Search" at bounding box center [555, 80] width 146 height 10
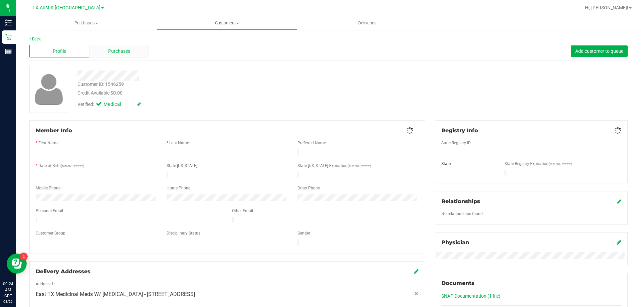
click at [121, 51] on span "Purchases" at bounding box center [119, 51] width 22 height 7
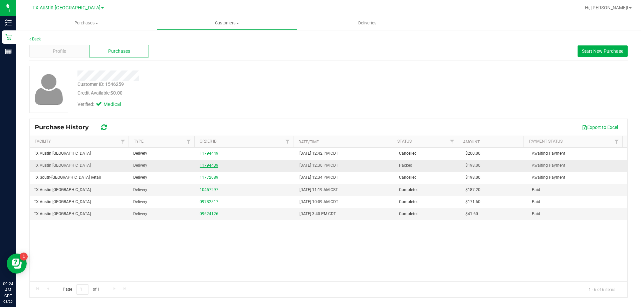
click at [211, 165] on link "11794439" at bounding box center [209, 165] width 19 height 5
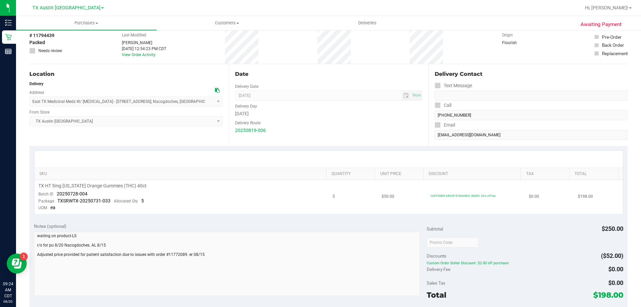
scroll to position [67, 0]
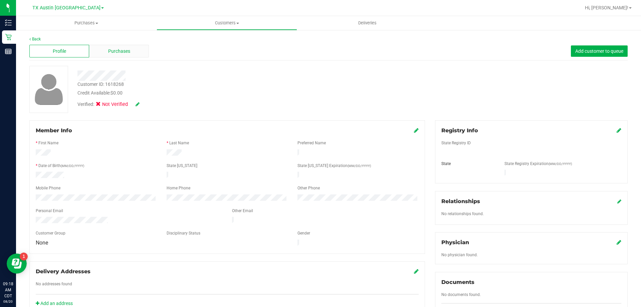
click at [113, 51] on span "Purchases" at bounding box center [119, 51] width 22 height 7
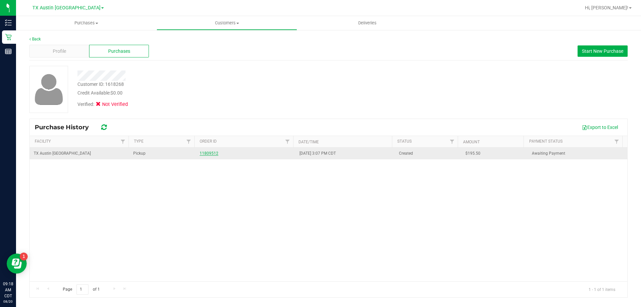
click at [206, 152] on link "11809512" at bounding box center [209, 153] width 19 height 5
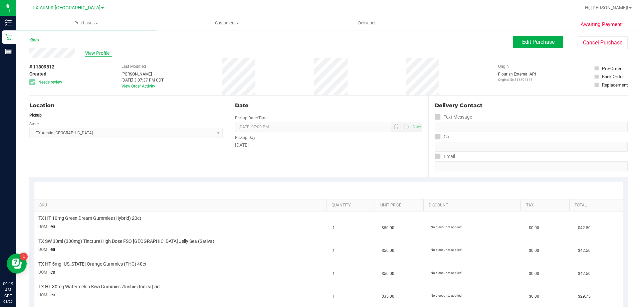
click at [90, 52] on span "View Profile" at bounding box center [98, 53] width 27 height 7
